Goal: Contribute content

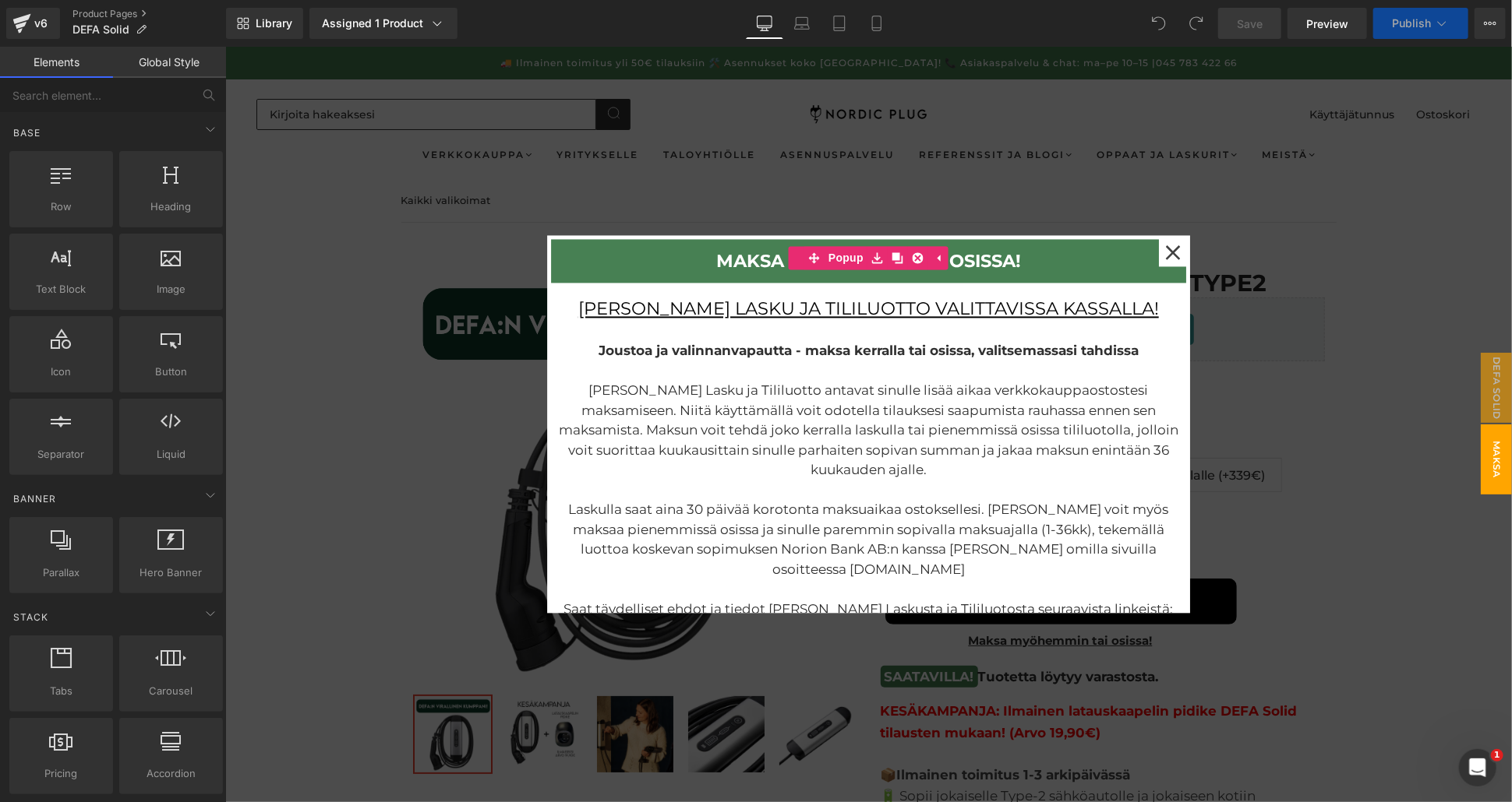
scroll to position [8, 8]
drag, startPoint x: 224, startPoint y: 46, endPoint x: 344, endPoint y: 182, distance: 181.4
click at [344, 182] on div at bounding box center [868, 424] width 1287 height 755
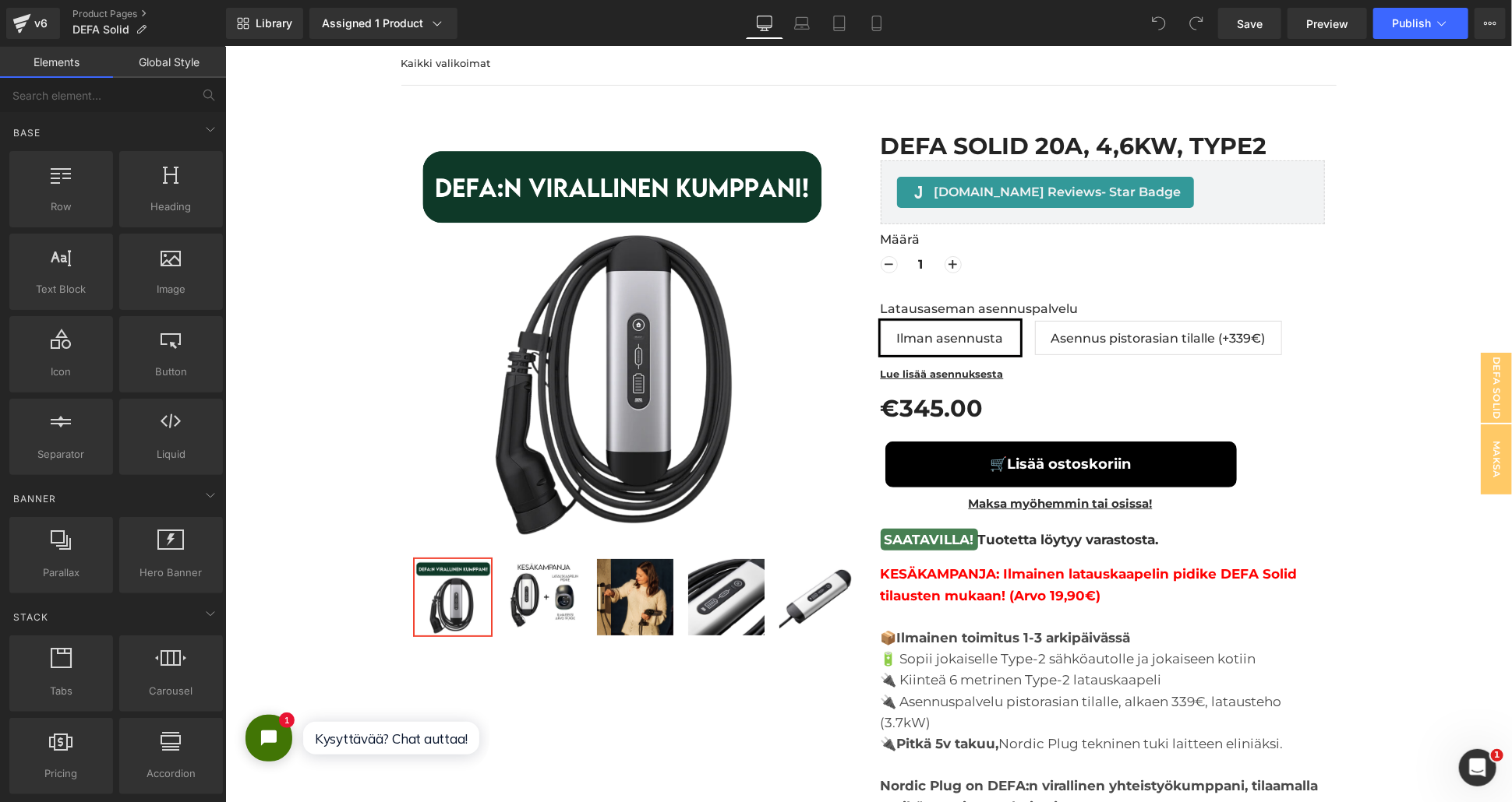
scroll to position [173, 0]
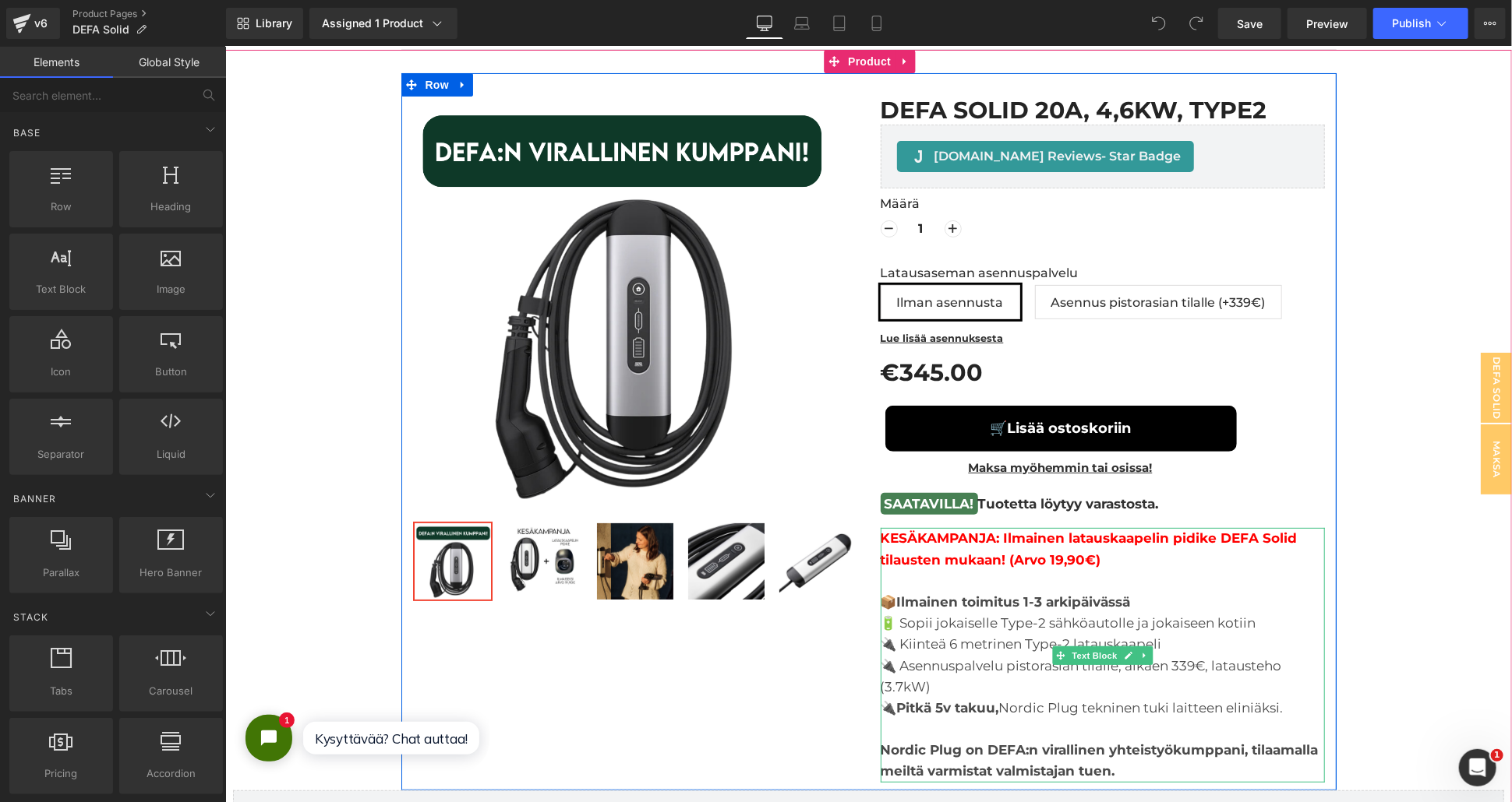
click at [991, 544] on b "KESÄKAMPANJA: Ilmainen latauskaapelin pidike DEFA Solid tilausten mukaan! (Arvo…" at bounding box center [1088, 548] width 417 height 37
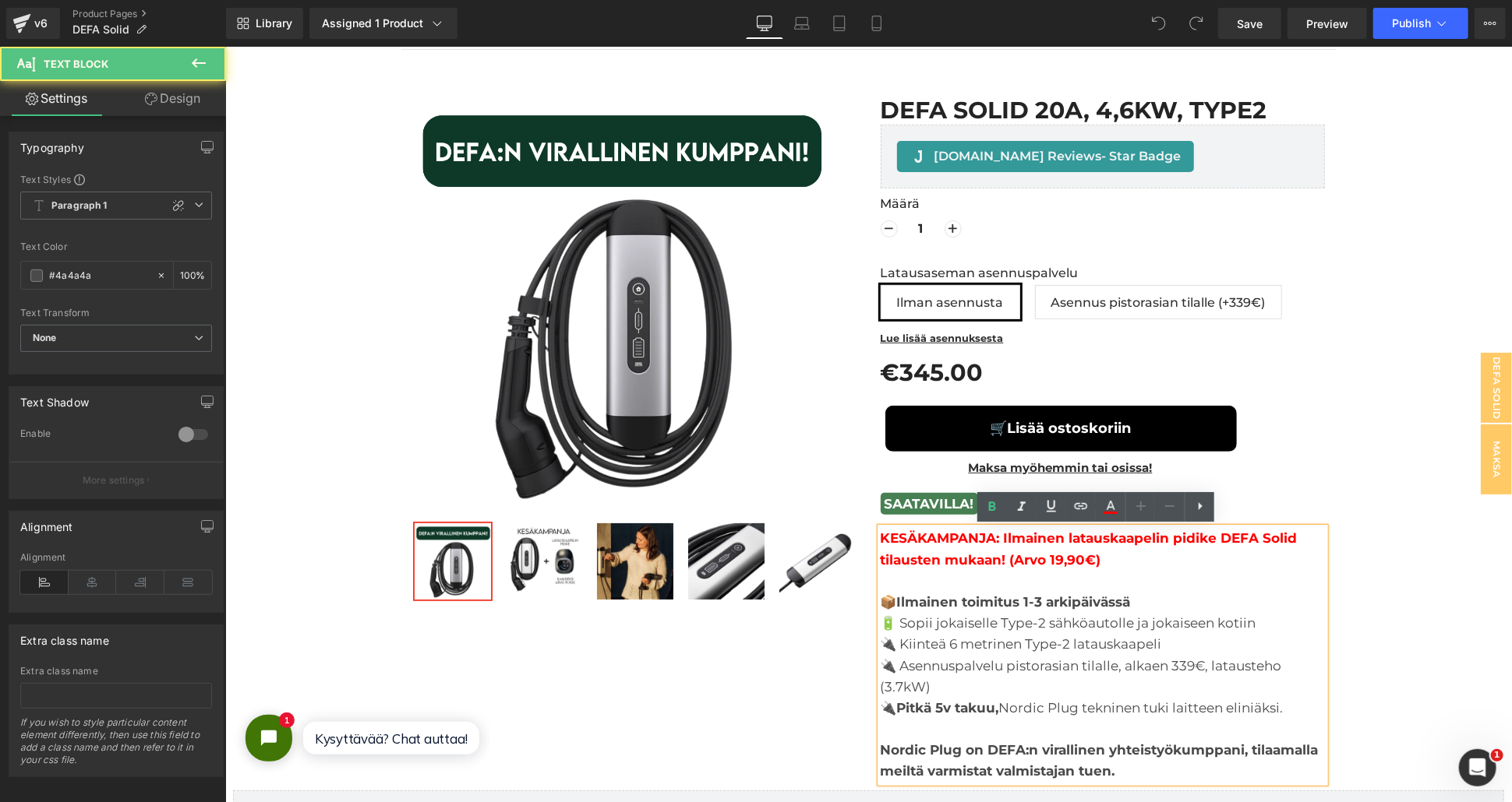
click at [989, 534] on b "KESÄKAMPANJA: Ilmainen latauskaapelin pidike DEFA Solid tilausten mukaan! (Arvo…" at bounding box center [1088, 548] width 417 height 37
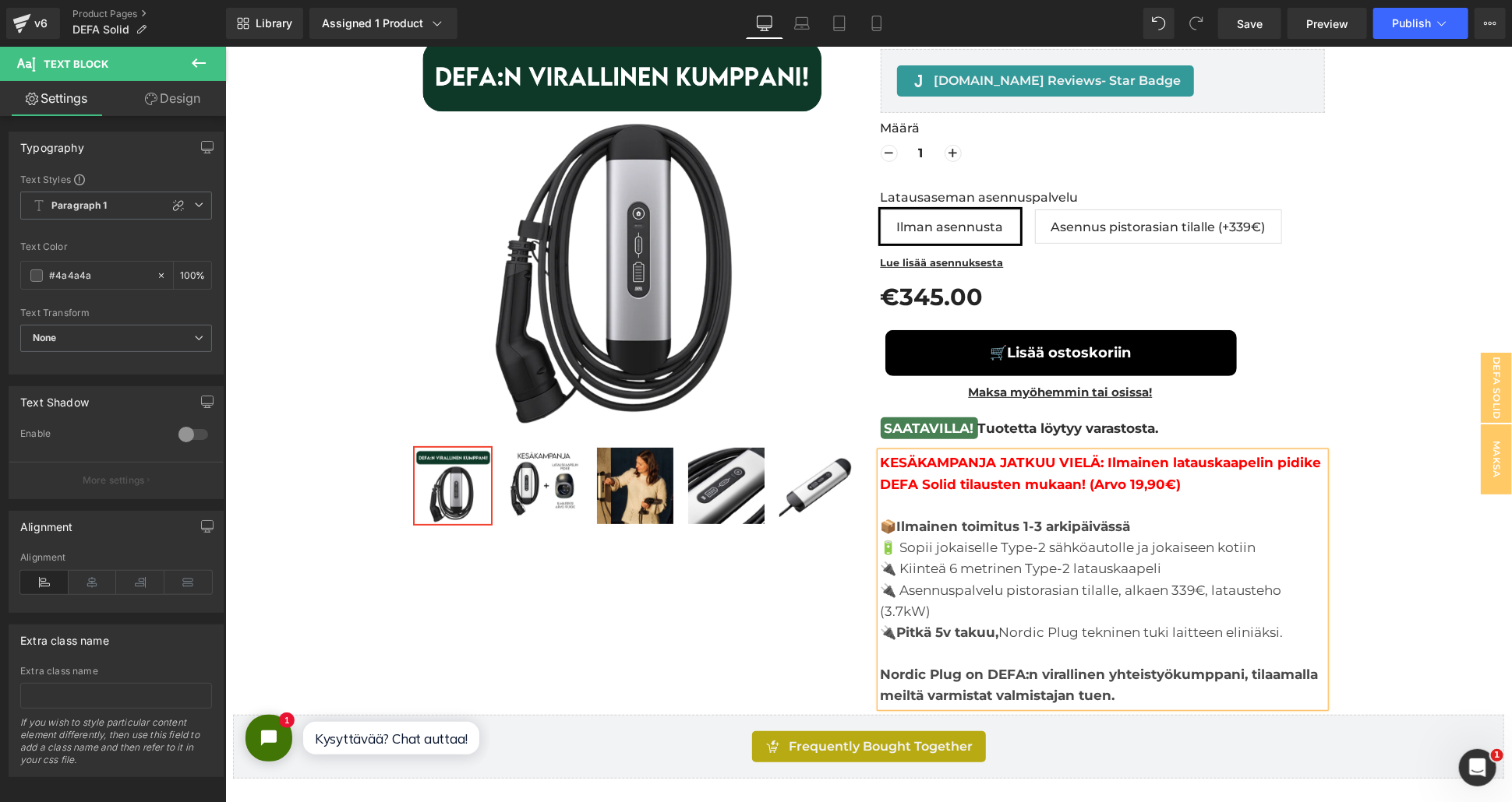
scroll to position [346, 0]
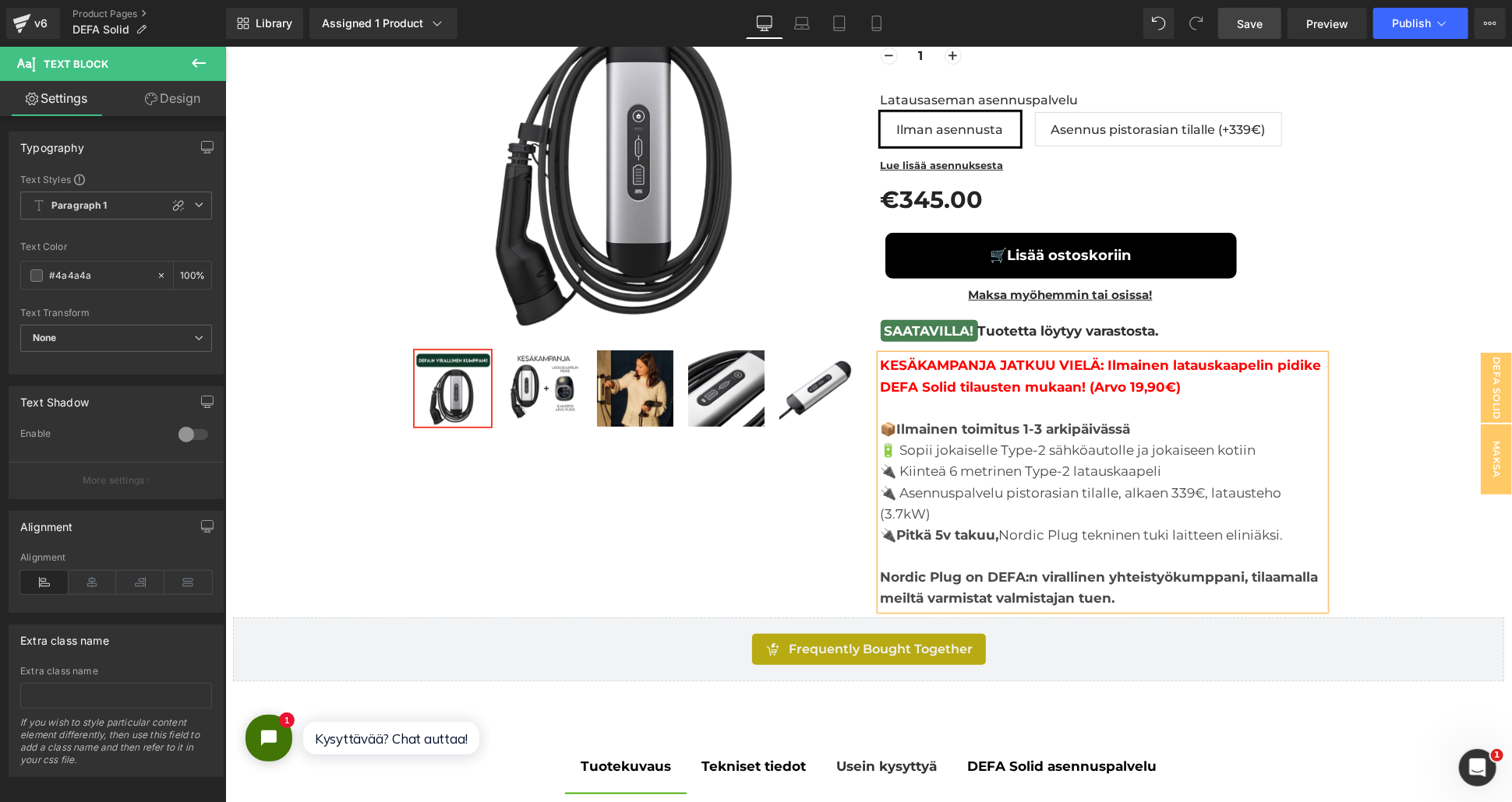
click at [1236, 22] on link "Save" at bounding box center [1249, 23] width 63 height 31
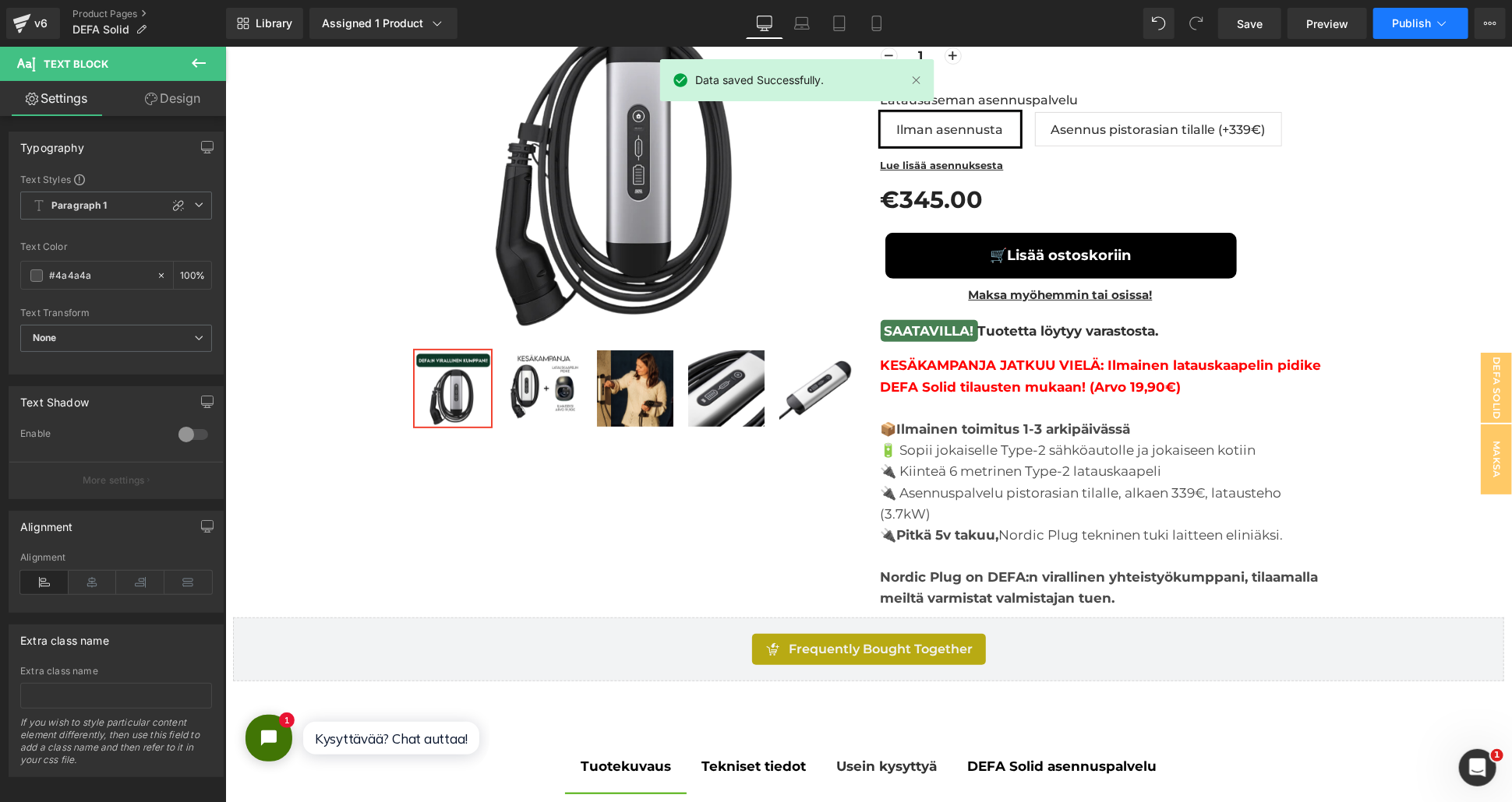
click at [1423, 28] on span "Publish" at bounding box center [1411, 23] width 39 height 13
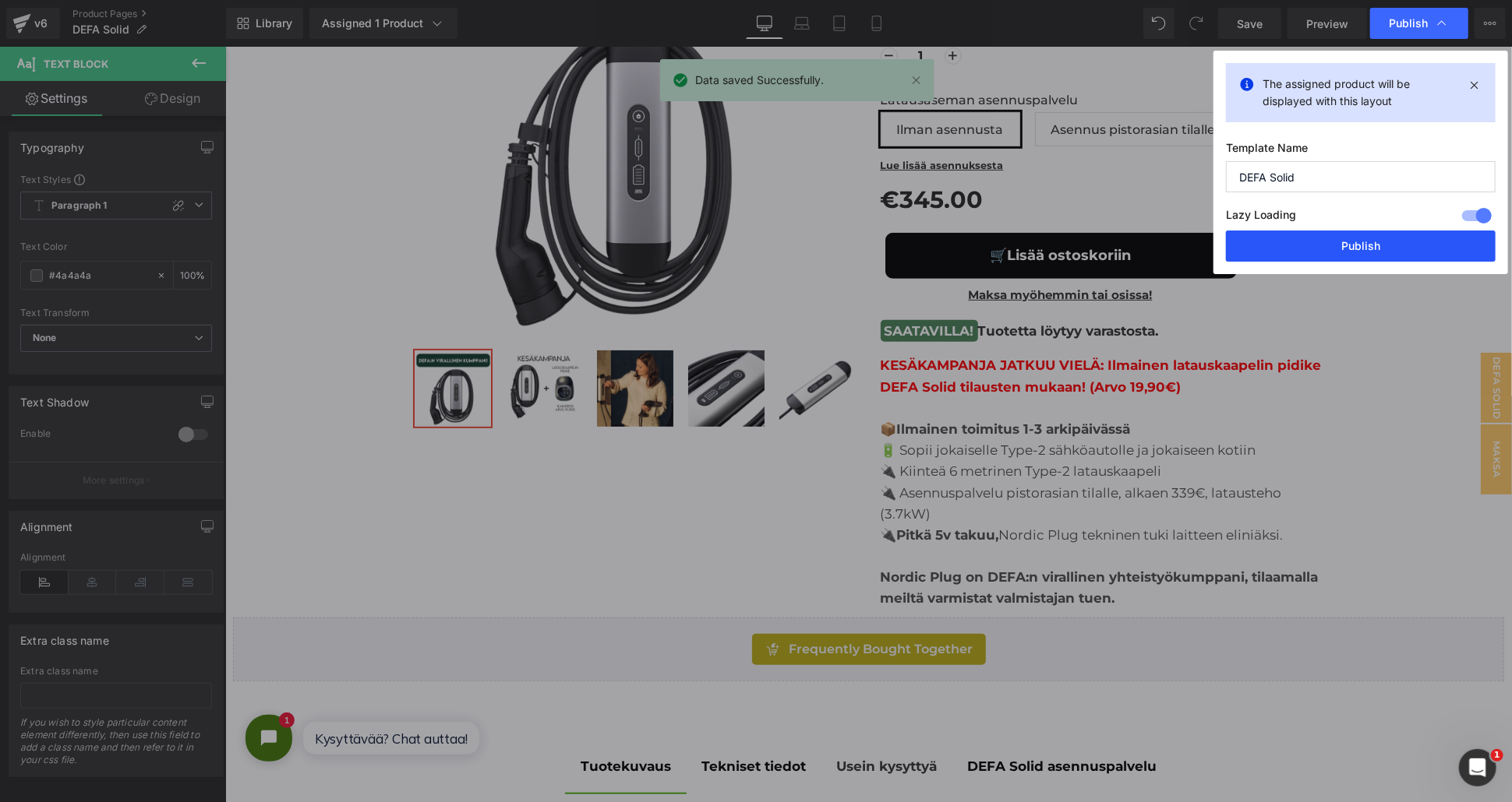
drag, startPoint x: 1340, startPoint y: 248, endPoint x: 887, endPoint y: 129, distance: 468.4
click at [1340, 248] on button "Publish" at bounding box center [1361, 245] width 270 height 31
